Goal: Task Accomplishment & Management: Manage account settings

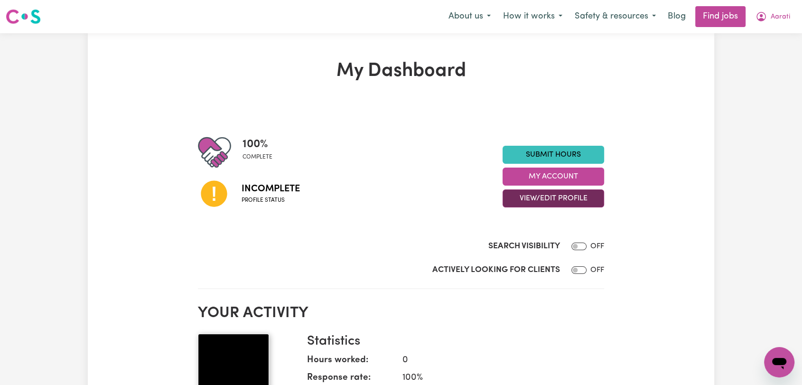
click at [562, 202] on button "View/Edit Profile" at bounding box center [554, 198] width 102 height 18
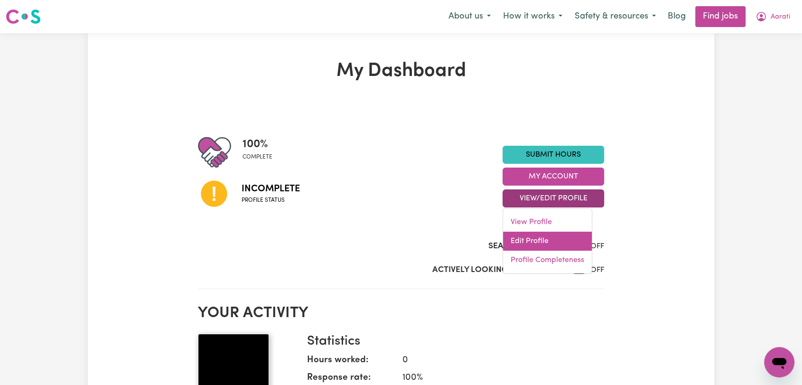
click at [552, 243] on link "Edit Profile" at bounding box center [547, 241] width 89 height 19
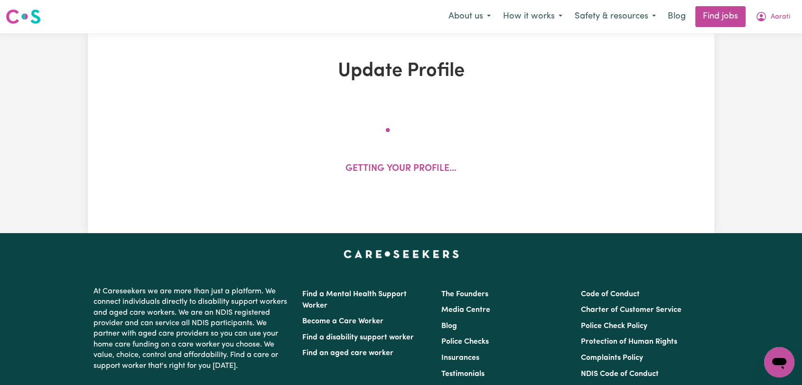
select select "[DEMOGRAPHIC_DATA]"
select select "[DEMOGRAPHIC_DATA] Work Visa"
select select "Studying a healthcare related degree or qualification"
select select "45"
select select "60"
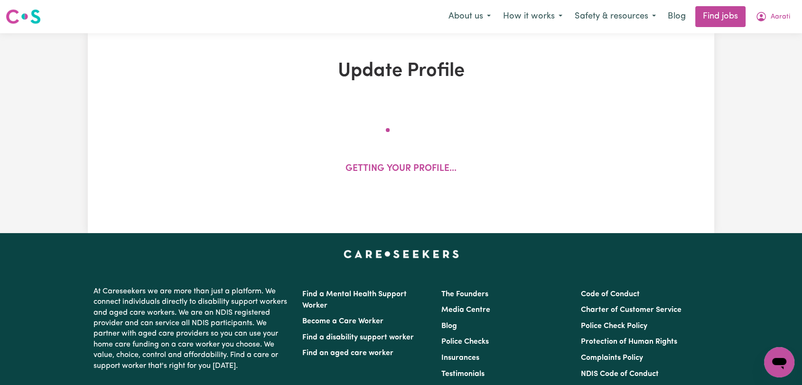
select select "69"
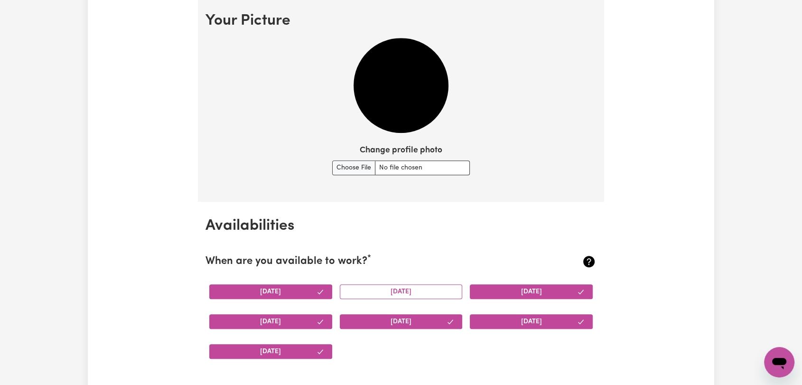
scroll to position [738, 0]
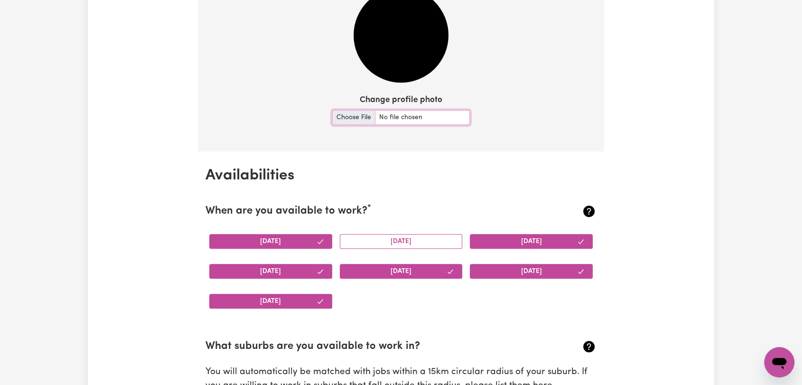
click at [353, 119] on input "Change profile photo" at bounding box center [401, 117] width 138 height 15
type input "C:\fakepath\[PERSON_NAME] - Picture.jpeg"
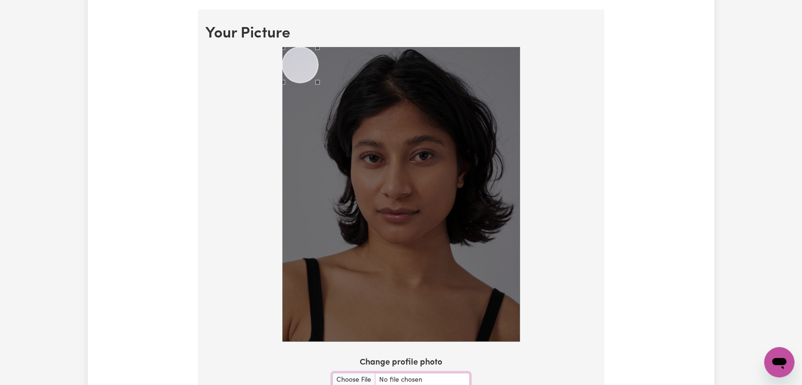
scroll to position [673, 0]
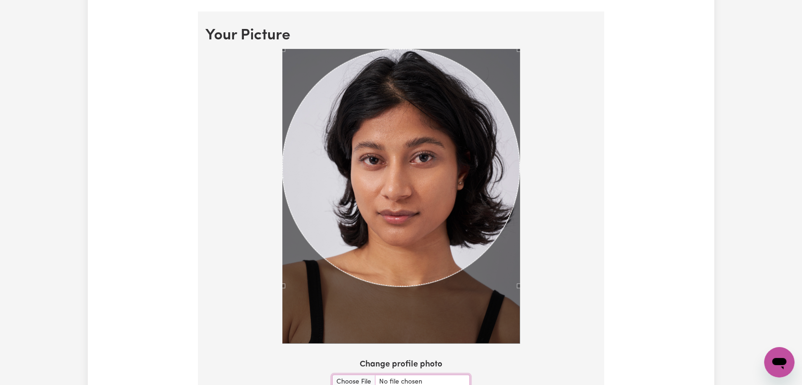
click at [553, 331] on div at bounding box center [401, 198] width 391 height 298
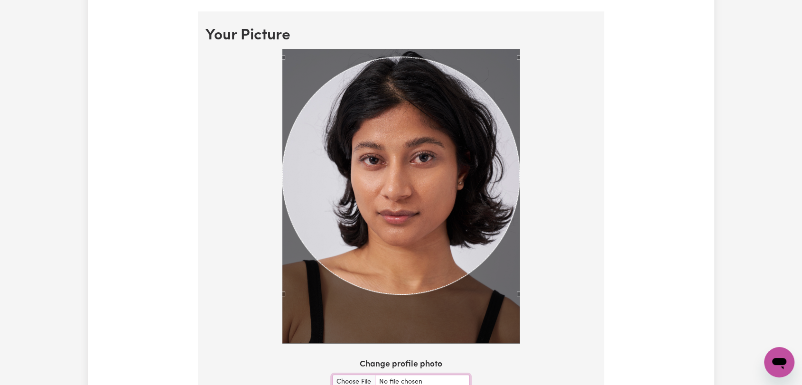
click at [475, 264] on div "Use the arrow keys to move the crop selection area" at bounding box center [400, 175] width 237 height 237
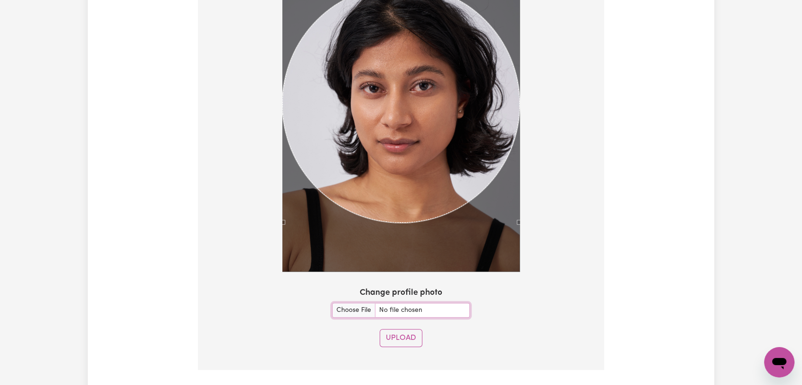
scroll to position [832, 0]
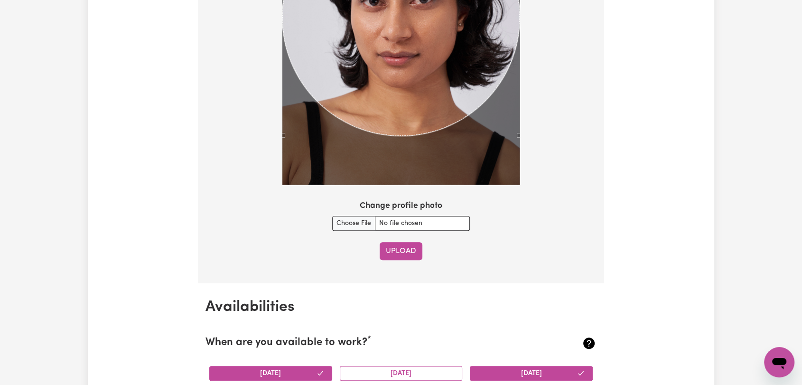
click at [403, 253] on button "Upload" at bounding box center [401, 251] width 43 height 18
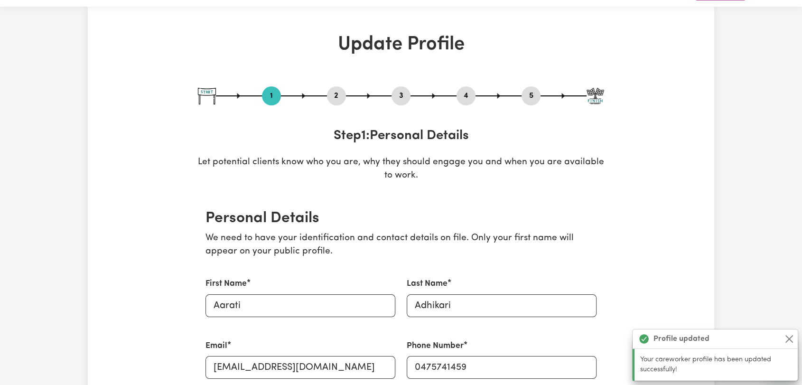
scroll to position [0, 0]
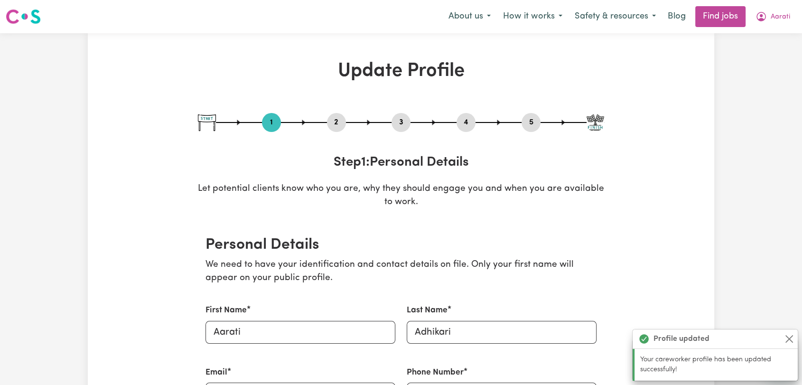
click at [336, 125] on button "2" at bounding box center [336, 122] width 19 height 12
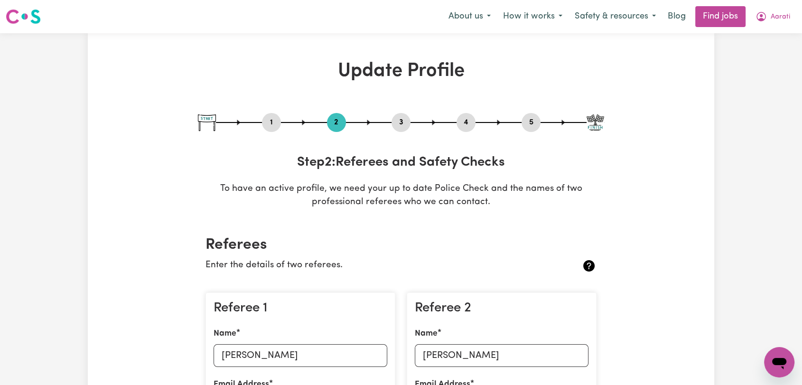
drag, startPoint x: 398, startPoint y: 122, endPoint x: 418, endPoint y: 124, distance: 20.1
click at [396, 122] on button "3" at bounding box center [401, 122] width 19 height 12
select select "2019"
select select "Certificate III (Individual Support)"
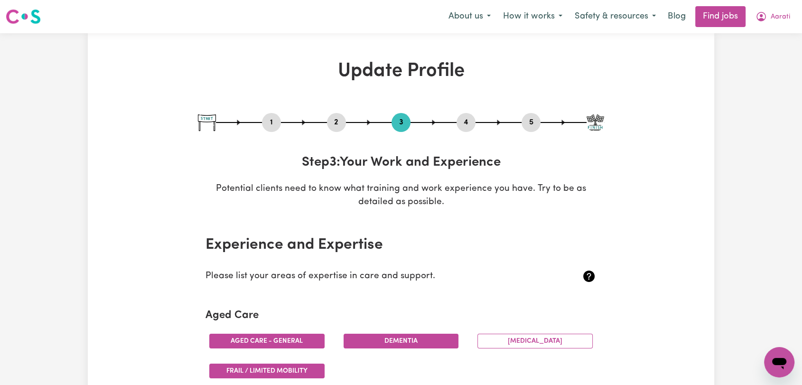
click at [461, 121] on button "4" at bounding box center [466, 122] width 19 height 12
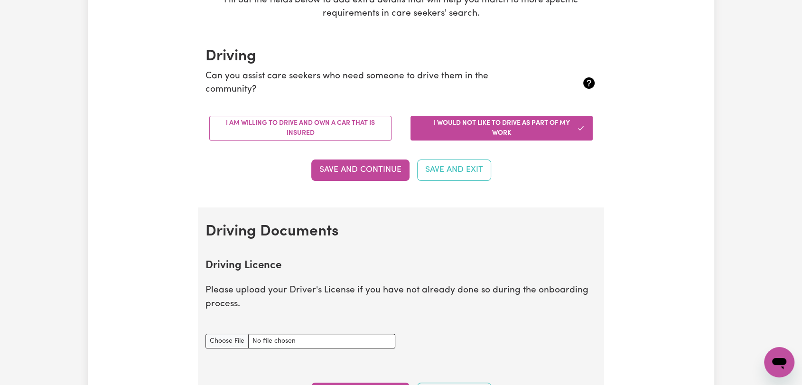
scroll to position [53, 0]
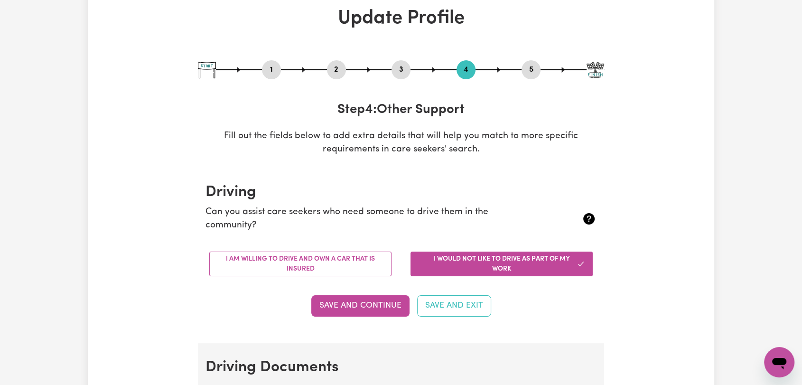
click at [531, 74] on button "5" at bounding box center [531, 70] width 19 height 12
select select "I am providing services by being employed by an organisation"
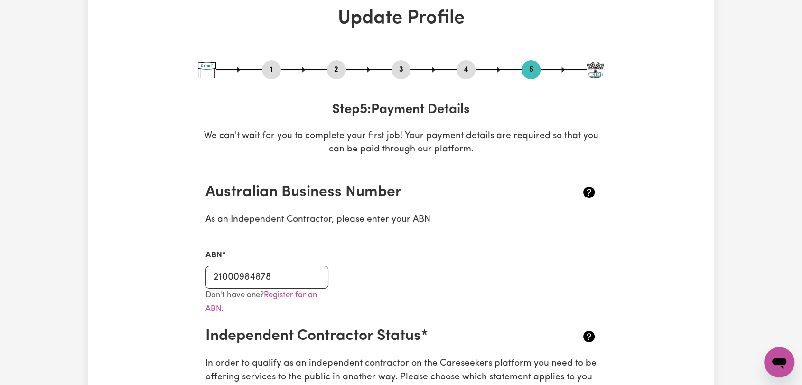
drag, startPoint x: 338, startPoint y: 75, endPoint x: 392, endPoint y: 76, distance: 54.1
click at [340, 73] on button "2" at bounding box center [336, 70] width 19 height 12
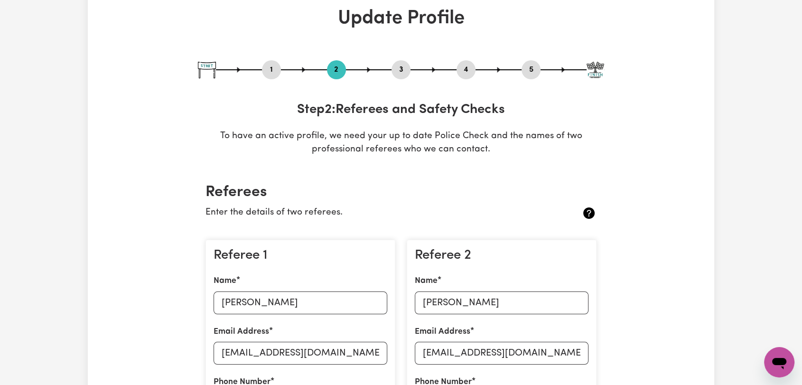
click at [398, 69] on button "3" at bounding box center [401, 70] width 19 height 12
select select "2019"
select select "Certificate III (Individual Support)"
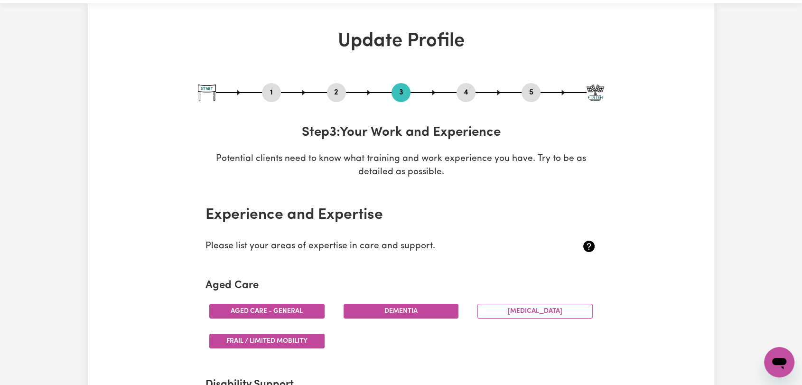
scroll to position [0, 0]
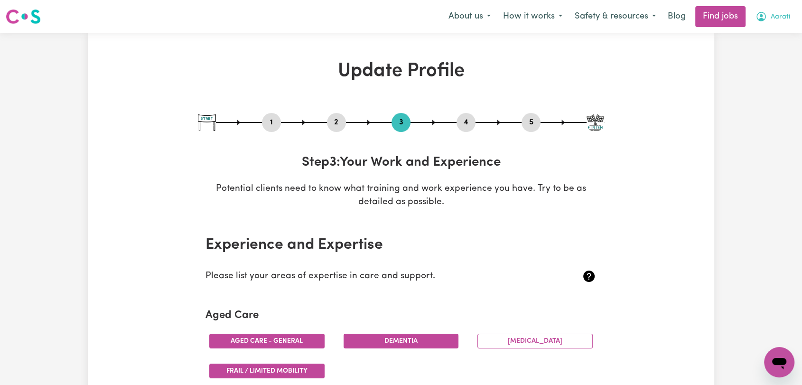
click at [770, 17] on button "Aarati" at bounding box center [773, 17] width 47 height 20
click at [729, 71] on link "Logout" at bounding box center [758, 73] width 75 height 18
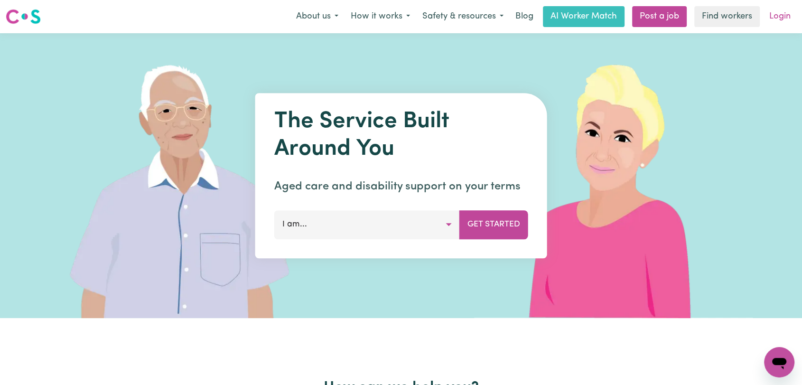
click at [778, 12] on link "Login" at bounding box center [780, 16] width 33 height 21
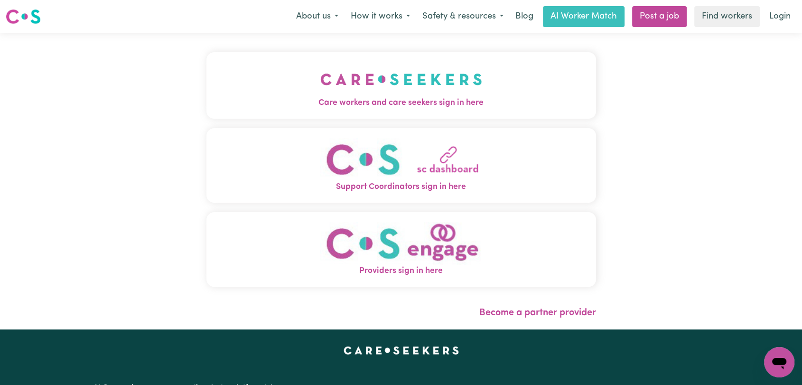
click at [360, 84] on img "Care workers and care seekers sign in here" at bounding box center [401, 79] width 162 height 35
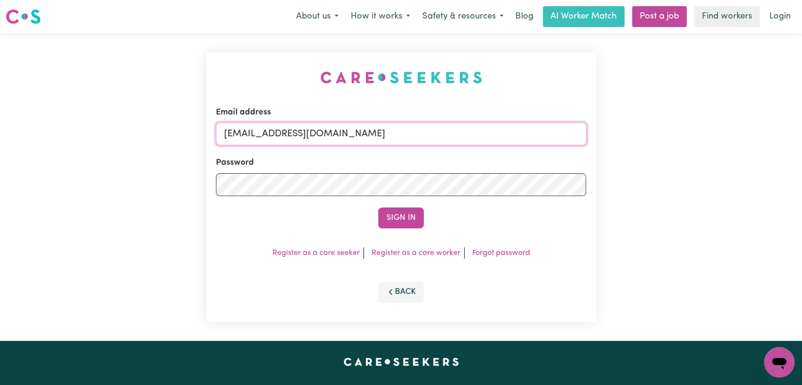
click at [430, 126] on input "[EMAIL_ADDRESS][DOMAIN_NAME]" at bounding box center [401, 133] width 371 height 23
drag, startPoint x: 297, startPoint y: 135, endPoint x: 445, endPoint y: 136, distance: 148.1
click at [445, 136] on input "Superuser~[EMAIL_ADDRESS][DOMAIN_NAME]" at bounding box center [401, 133] width 371 height 23
type input "Superuser~[EMAIL_ADDRESS][DOMAIN_NAME]"
click at [401, 213] on button "Sign In" at bounding box center [401, 217] width 46 height 21
